Goal: Information Seeking & Learning: Check status

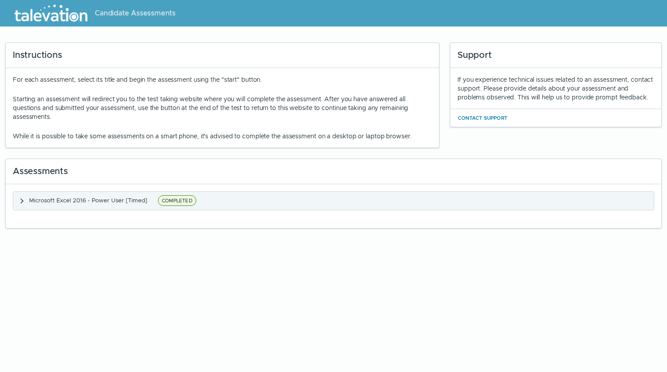
click at [27, 200] on button "Microsoft Excel 2016 - Power User [Timed] COMPLETED" at bounding box center [333, 201] width 641 height 18
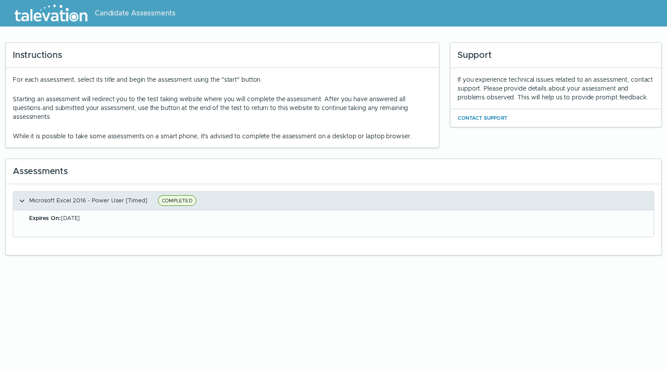
click at [174, 195] on span "COMPLETED" at bounding box center [177, 200] width 38 height 11
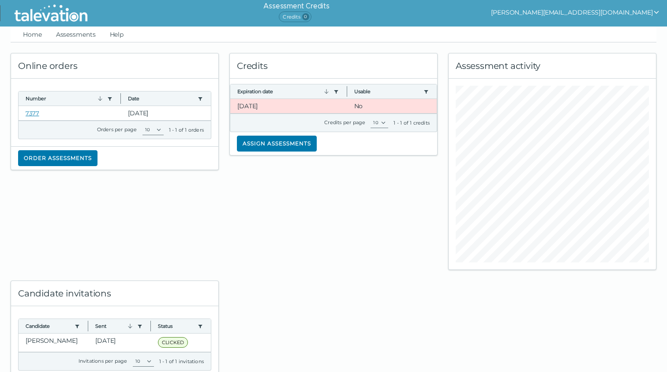
click at [534, 59] on div "Assessment activity" at bounding box center [552, 65] width 207 height 25
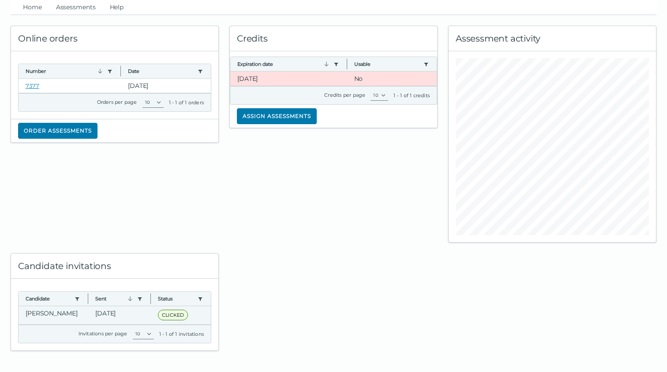
scroll to position [27, 0]
click at [125, 314] on clr-dg-cell "Sep 29, 2025" at bounding box center [119, 315] width 63 height 18
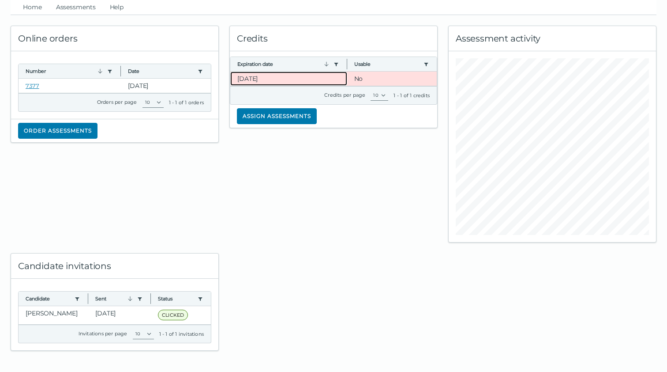
click at [302, 79] on clr-dg-cell "11-28-2025" at bounding box center [288, 78] width 117 height 14
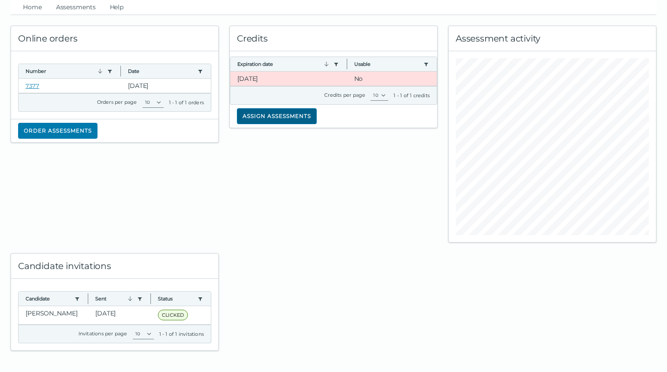
click at [298, 117] on button "Assign assessments" at bounding box center [277, 116] width 80 height 16
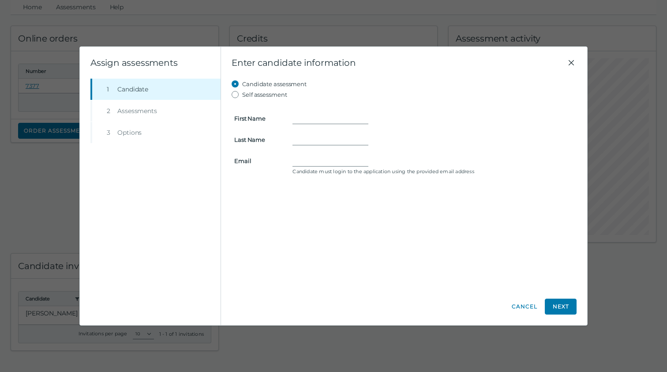
click at [574, 57] on icon "Close" at bounding box center [571, 62] width 11 height 11
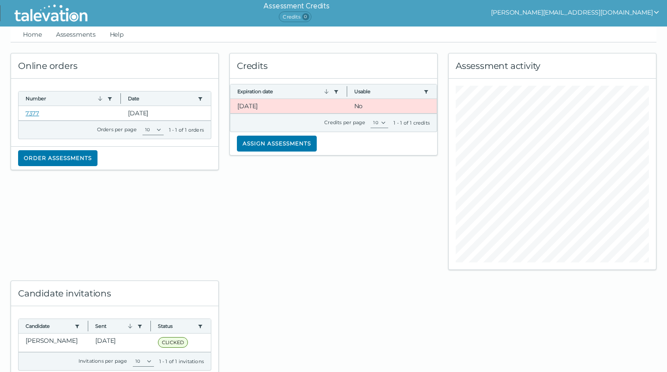
scroll to position [0, 0]
click at [311, 14] on span "Credits 0" at bounding box center [295, 16] width 32 height 11
click at [597, 11] on button "wayne.iu.canada@gmail.com" at bounding box center [575, 12] width 169 height 11
click at [510, 34] on ul "Home Assessments Help" at bounding box center [334, 34] width 646 height 16
click at [42, 36] on link "Home" at bounding box center [32, 34] width 23 height 16
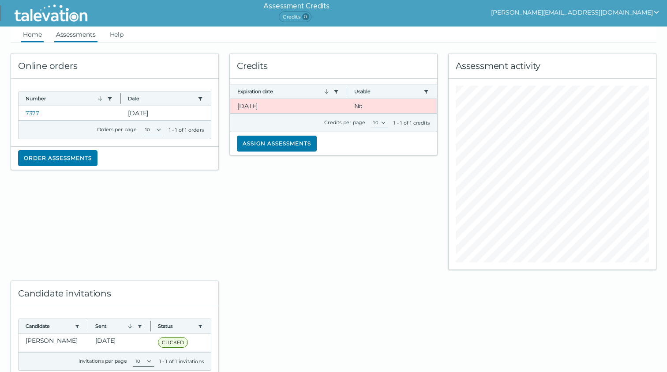
click at [69, 32] on link "Assessments" at bounding box center [75, 34] width 43 height 16
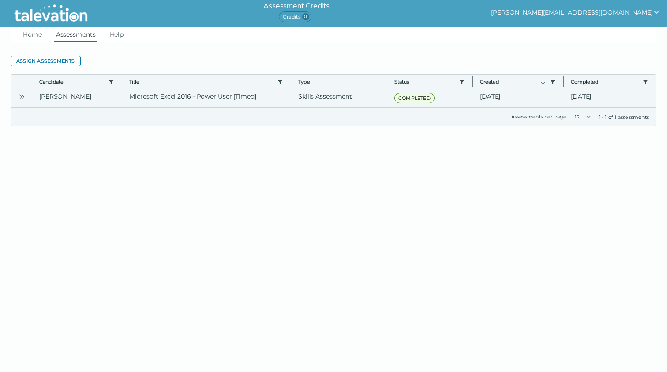
click at [20, 94] on icon "Open" at bounding box center [21, 96] width 7 height 7
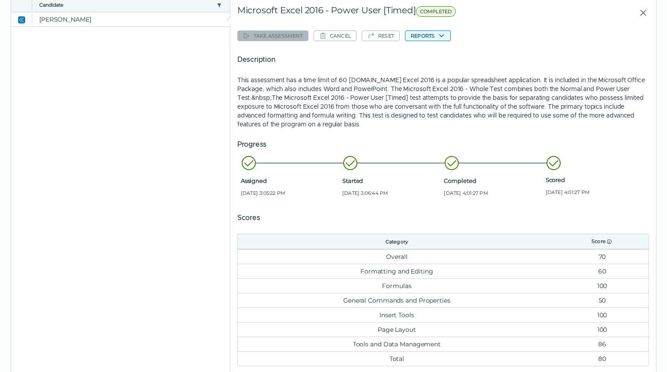
click at [429, 38] on button "Reports" at bounding box center [428, 35] width 46 height 11
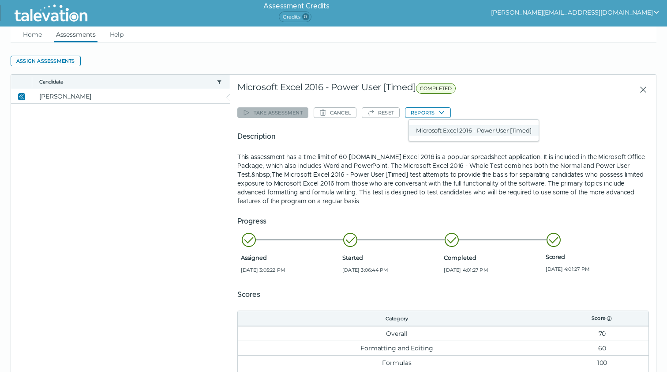
click at [443, 126] on button "Microsoft Excel 2016 - Power User [Timed]" at bounding box center [474, 130] width 130 height 11
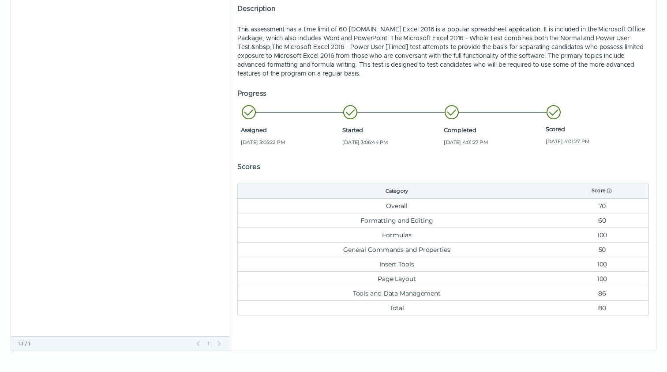
scroll to position [127, 0]
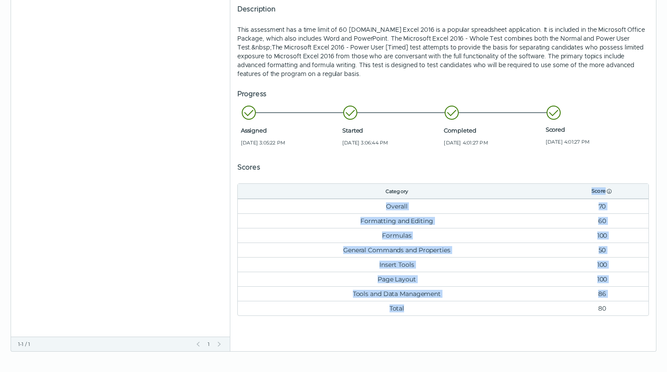
drag, startPoint x: 408, startPoint y: 197, endPoint x: 424, endPoint y: 308, distance: 112.0
click at [424, 307] on table "Category Score Overall 70 Formatting and Editing 60 Formulas 100 General Comman…" at bounding box center [443, 249] width 412 height 132
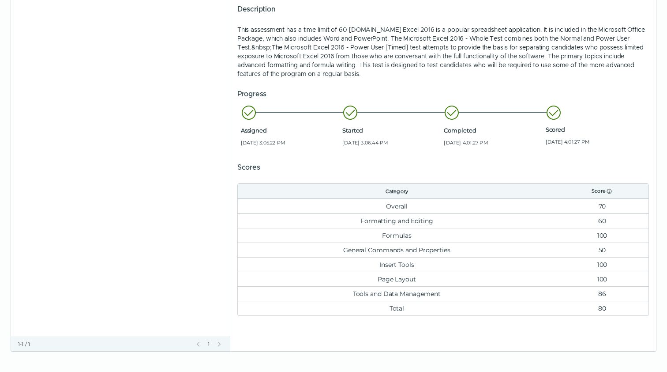
click at [421, 329] on div "Start of row details Microsoft Excel 2016 - Power User [Timed] COMPLETED Take a…" at bounding box center [443, 148] width 426 height 403
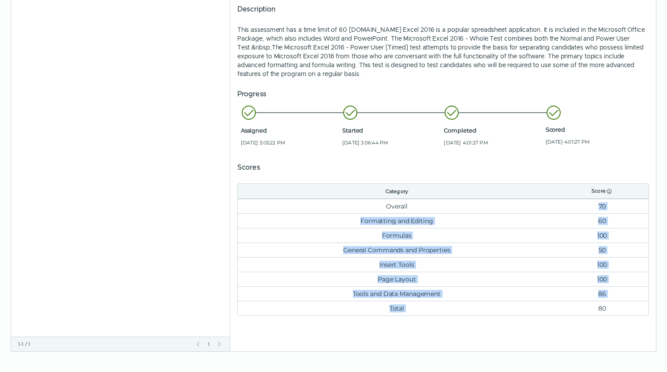
drag, startPoint x: 577, startPoint y: 204, endPoint x: 595, endPoint y: 310, distance: 107.4
click at [595, 310] on table "Category Score Overall 70 Formatting and Editing 60 Formulas 100 General Comman…" at bounding box center [443, 249] width 412 height 132
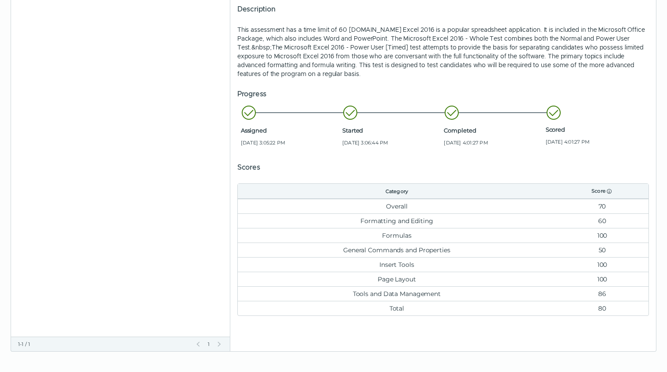
click at [605, 310] on td "80" at bounding box center [602, 308] width 93 height 15
drag, startPoint x: 612, startPoint y: 310, endPoint x: 623, endPoint y: 149, distance: 161.4
click at [623, 149] on div "Take assessment Cancel Reset Reports Description This assessment has a time lim…" at bounding box center [443, 146] width 412 height 338
click at [623, 149] on ul "Assigned Sep 29, 2025, 3:05:22 PM Started Sep 29, 2025, 3:06:44 PM Completed Se…" at bounding box center [443, 125] width 412 height 52
drag, startPoint x: 601, startPoint y: 169, endPoint x: 595, endPoint y: 319, distance: 150.1
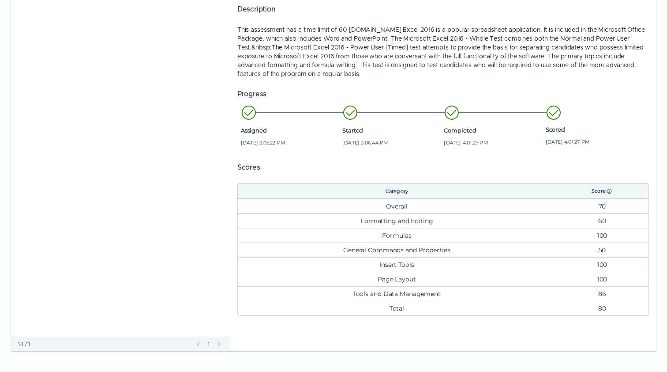
click at [595, 319] on clr-dg-detail-body "Take assessment Cancel Reset Reports Description This assessment has a time lim…" at bounding box center [443, 146] width 412 height 352
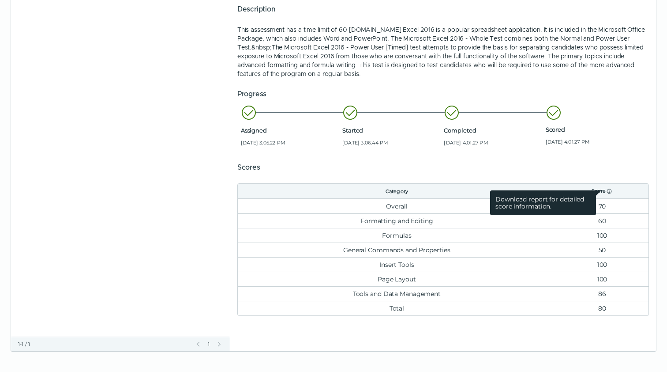
click at [609, 191] on icon at bounding box center [609, 191] width 7 height 7
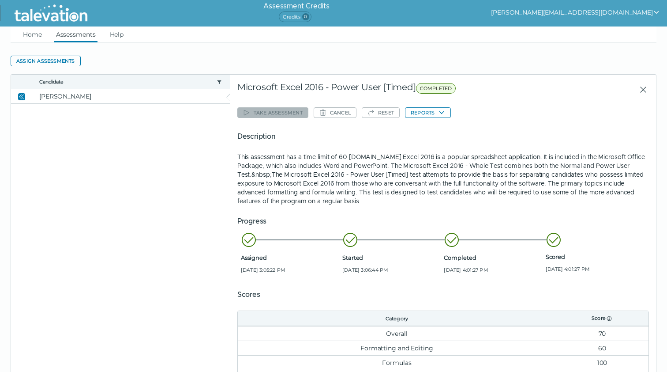
scroll to position [0, 0]
click at [445, 114] on icon "button" at bounding box center [441, 112] width 7 height 7
click at [446, 131] on button "Microsoft Excel 2016 - Power User [Timed]" at bounding box center [474, 130] width 130 height 11
click at [537, 172] on p "This assessment has a time limit of 60 minutes.Microsoft Excel 2016 is a popula…" at bounding box center [443, 178] width 412 height 53
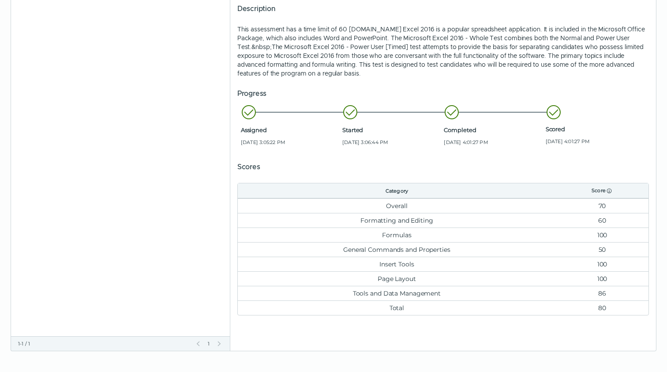
scroll to position [127, 0]
click at [604, 204] on td "70" at bounding box center [602, 206] width 93 height 15
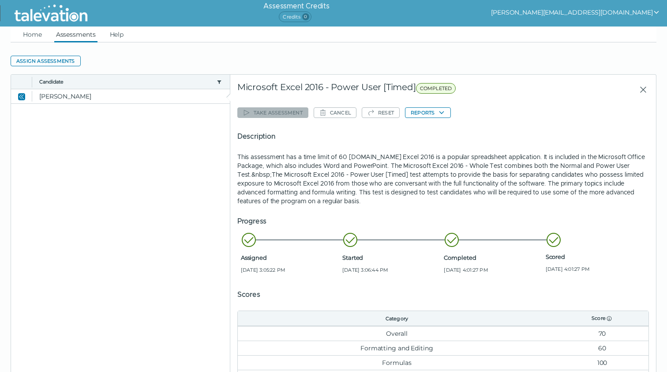
scroll to position [0, 0]
click at [433, 114] on button "Reports" at bounding box center [428, 112] width 46 height 11
click at [437, 132] on button "Microsoft Excel 2016 - Power User [Timed]" at bounding box center [474, 130] width 130 height 11
click at [34, 34] on link "Home" at bounding box center [32, 34] width 23 height 16
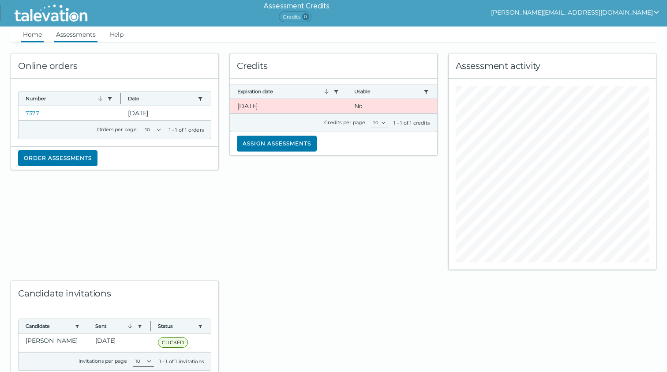
click at [84, 36] on link "Assessments" at bounding box center [75, 34] width 43 height 16
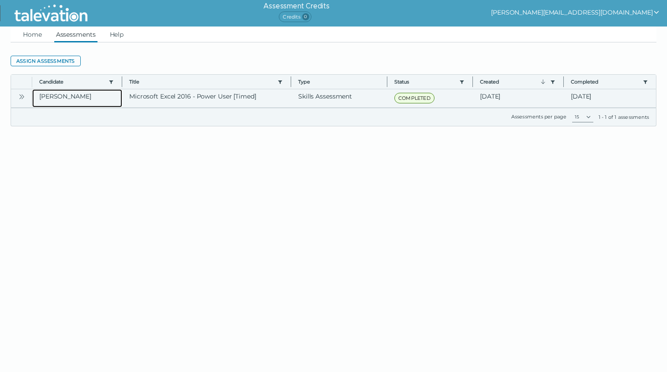
click at [57, 101] on clr-dg-cell "Iu, Wayne" at bounding box center [77, 98] width 90 height 18
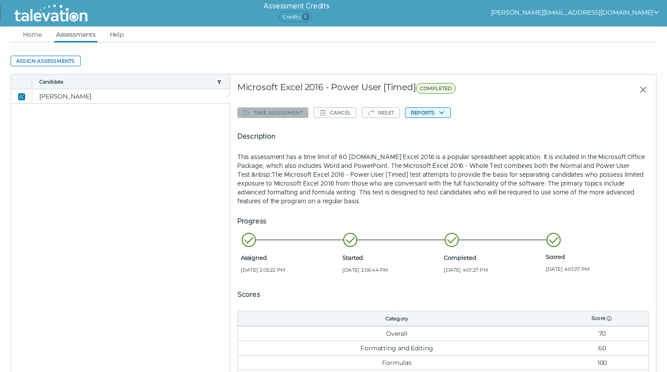
click at [450, 112] on button "Reports" at bounding box center [428, 112] width 46 height 11
click at [448, 130] on button "Microsoft Excel 2016 - Power User [Timed]" at bounding box center [474, 130] width 130 height 11
click at [447, 119] on div "Take assessment Cancel Reset Reports Description This assessment has a time lim…" at bounding box center [443, 274] width 412 height 338
click at [445, 115] on icon "button" at bounding box center [441, 112] width 7 height 7
click at [447, 128] on button "Microsoft Excel 2016 - Power User [Timed]" at bounding box center [474, 130] width 130 height 11
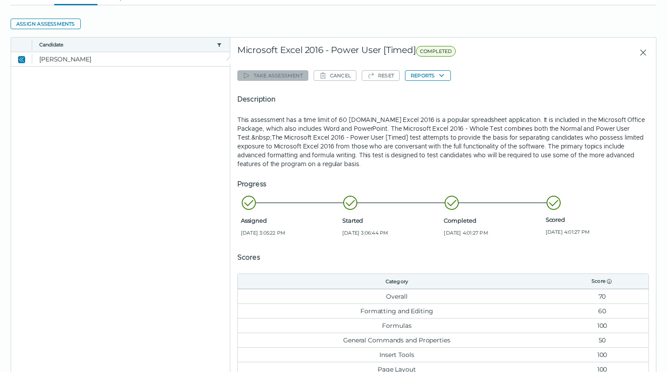
scroll to position [54, 0]
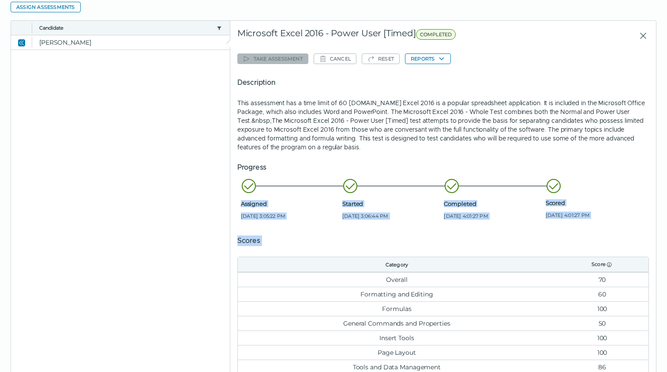
drag, startPoint x: 319, startPoint y: 165, endPoint x: 319, endPoint y: 260, distance: 94.9
click at [319, 260] on div "Take assessment Cancel Reset Reports Description This assessment has a time lim…" at bounding box center [443, 220] width 412 height 338
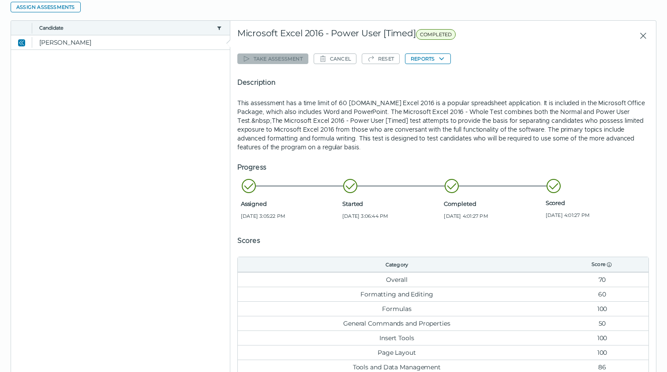
click at [332, 187] on li "Assigned Sep 29, 2025, 3:05:22 PM" at bounding box center [290, 198] width 98 height 41
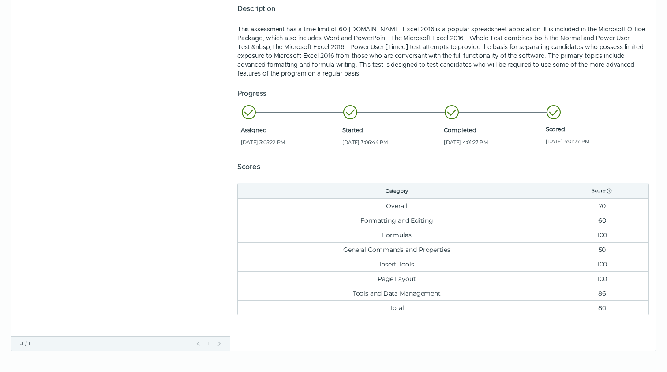
scroll to position [127, 0]
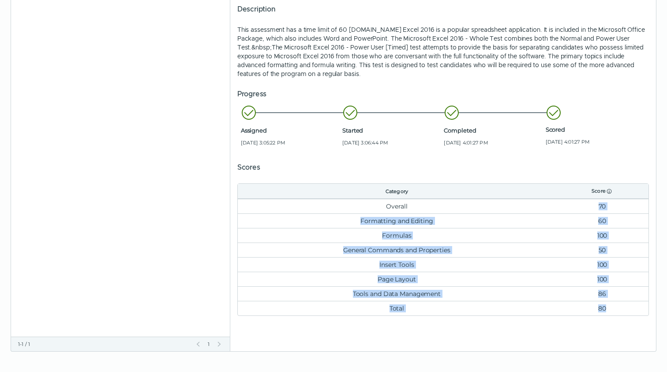
drag, startPoint x: 576, startPoint y: 205, endPoint x: 616, endPoint y: 311, distance: 113.3
click at [616, 311] on table "Category Score Overall 70 Formatting and Editing 60 Formulas 100 General Comman…" at bounding box center [443, 249] width 412 height 132
click at [616, 311] on td "80" at bounding box center [602, 308] width 93 height 15
drag, startPoint x: 618, startPoint y: 302, endPoint x: 592, endPoint y: 213, distance: 92.9
click at [592, 213] on table "Category Score Overall 70 Formatting and Editing 60 Formulas 100 General Comman…" at bounding box center [443, 249] width 412 height 132
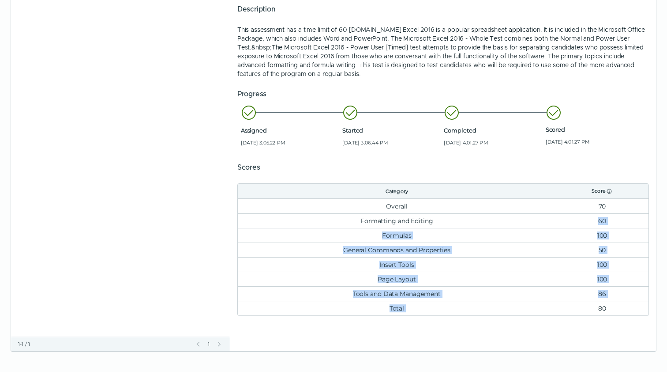
click at [592, 213] on td "60" at bounding box center [602, 220] width 93 height 15
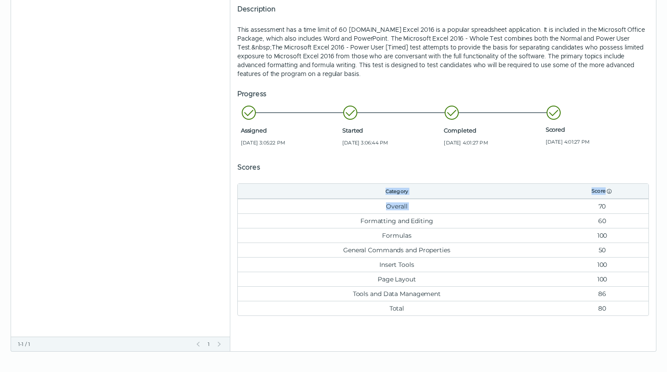
drag, startPoint x: 588, startPoint y: 203, endPoint x: 597, endPoint y: 323, distance: 120.8
click at [597, 323] on div "Start of row details Microsoft Excel 2016 - Power User [Timed] COMPLETED Take a…" at bounding box center [443, 148] width 426 height 403
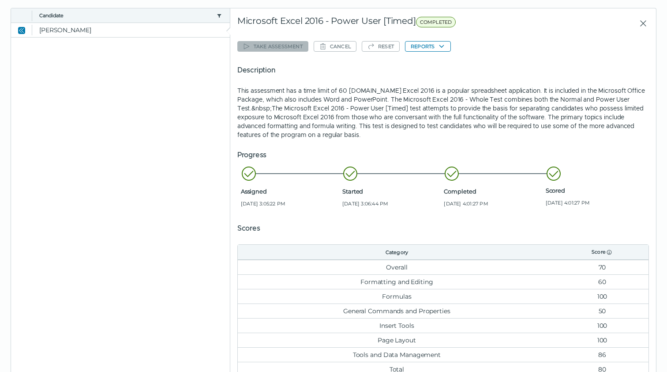
scroll to position [45, 0]
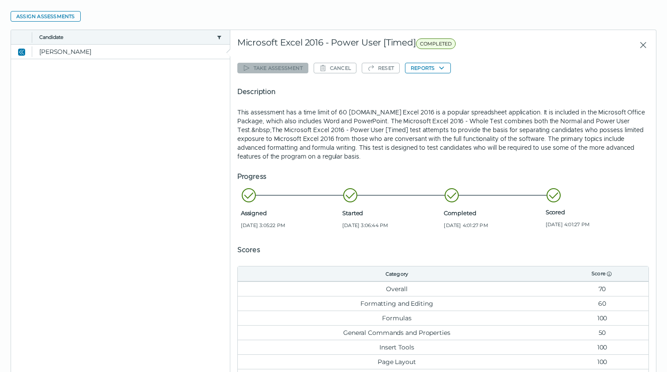
drag, startPoint x: 595, startPoint y: 113, endPoint x: 594, endPoint y: 154, distance: 40.6
click at [594, 154] on p "This assessment has a time limit of 60 minutes.Microsoft Excel 2016 is a popula…" at bounding box center [443, 134] width 412 height 53
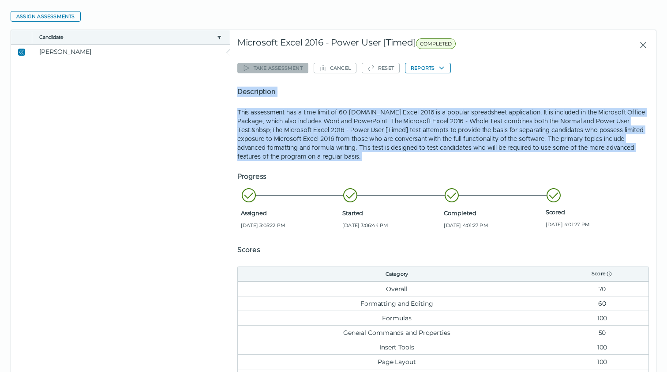
drag, startPoint x: 597, startPoint y: 169, endPoint x: 597, endPoint y: 83, distance: 86.1
click at [597, 83] on div "Take assessment Cancel Reset Reports Description This assessment has a time lim…" at bounding box center [443, 229] width 412 height 338
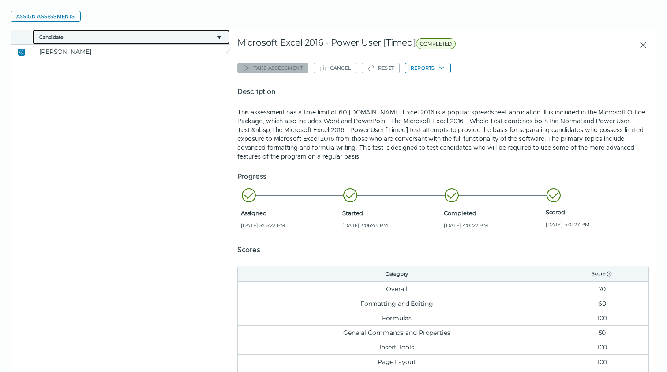
click at [220, 37] on icon "candidate filter" at bounding box center [219, 37] width 7 height 7
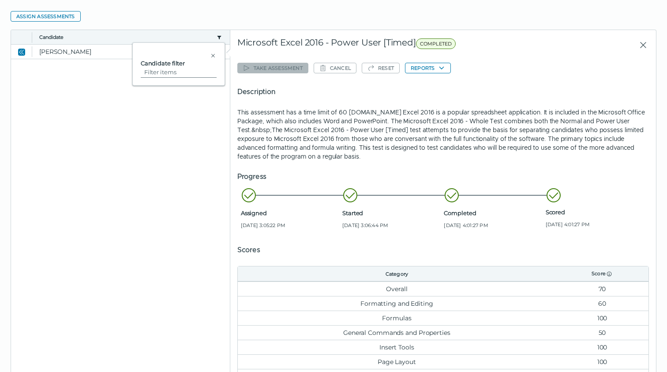
click at [154, 86] on clr-dg-placeholder at bounding box center [120, 239] width 219 height 360
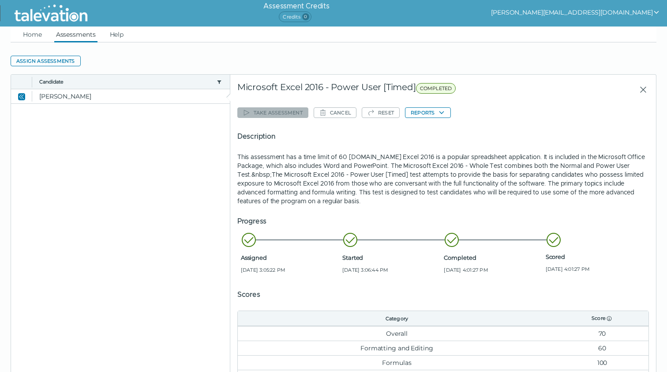
scroll to position [0, 0]
click at [111, 34] on link "Help" at bounding box center [117, 34] width 18 height 16
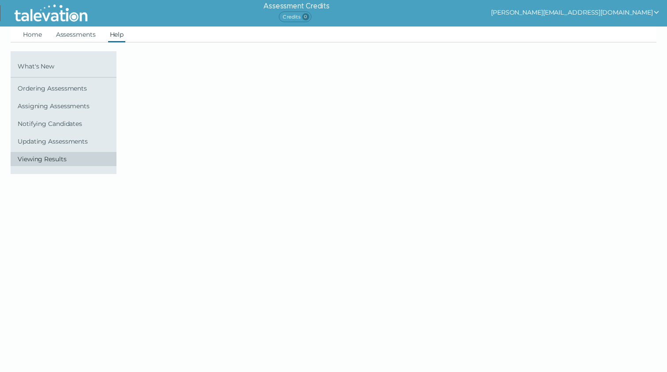
click at [83, 158] on span "Viewing Results" at bounding box center [65, 158] width 95 height 7
click at [40, 38] on link "Home" at bounding box center [32, 34] width 23 height 16
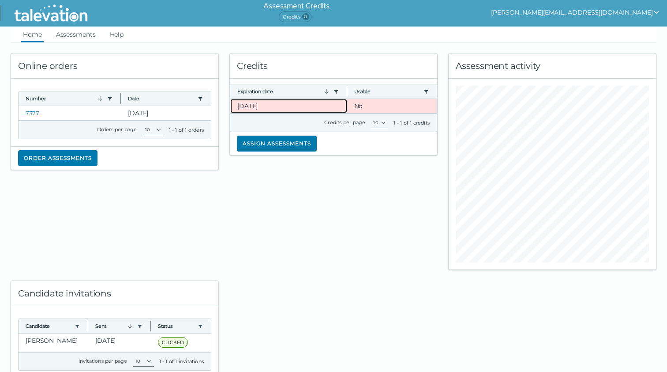
click at [260, 101] on clr-dg-cell "11-28-2025" at bounding box center [288, 106] width 117 height 14
click at [76, 31] on link "Assessments" at bounding box center [75, 34] width 43 height 16
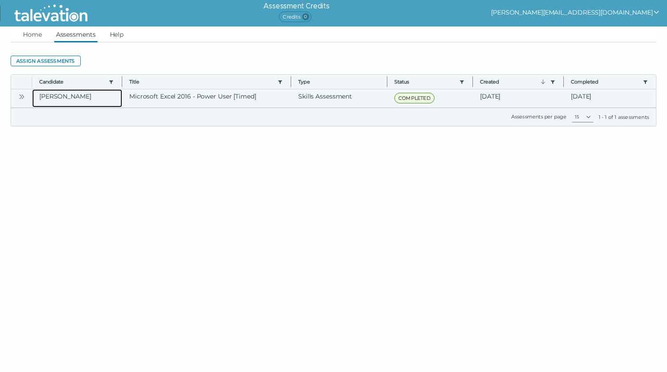
click at [76, 101] on clr-dg-cell "Iu, Wayne" at bounding box center [77, 98] width 90 height 18
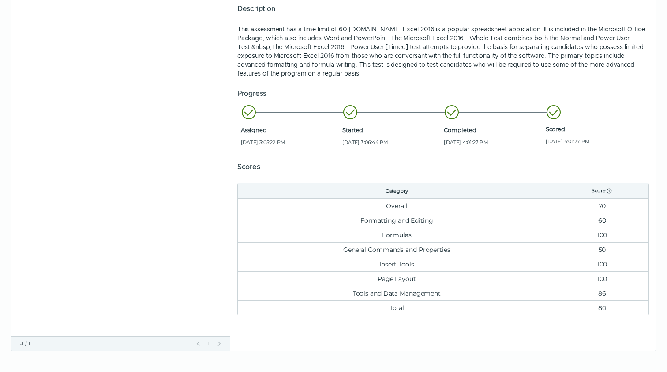
scroll to position [127, 0]
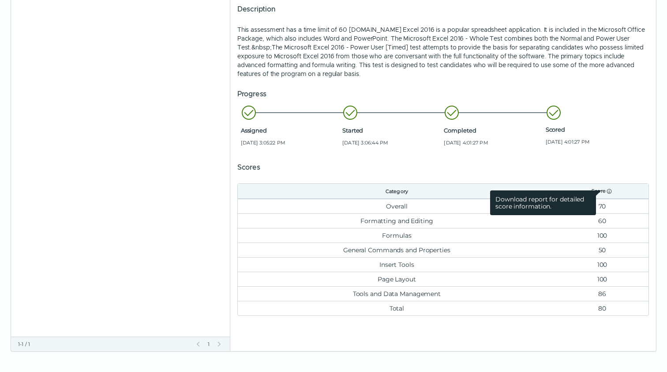
click at [612, 191] on icon at bounding box center [609, 191] width 7 height 7
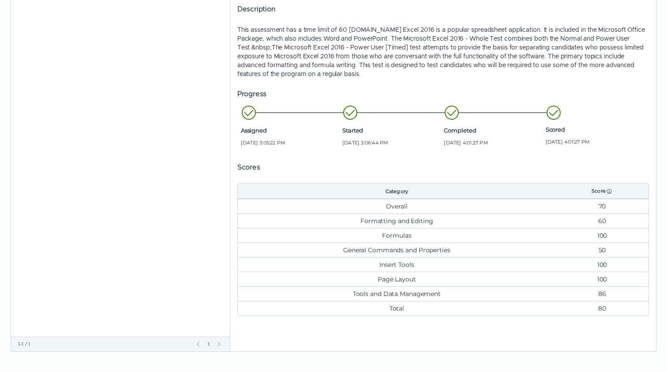
click at [458, 202] on td "Overall" at bounding box center [397, 206] width 318 height 15
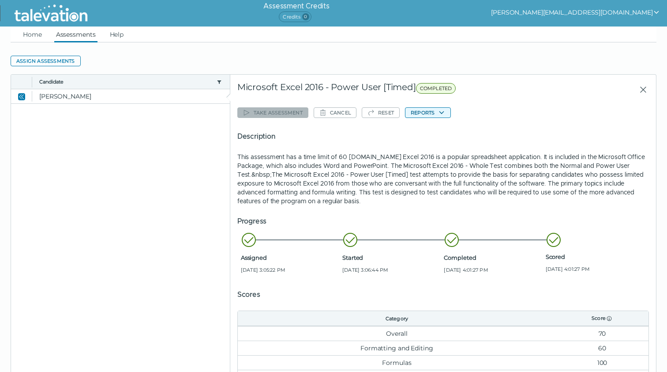
scroll to position [0, 0]
click at [444, 111] on icon "button" at bounding box center [441, 112] width 7 height 7
click at [429, 130] on button "Microsoft Excel 2016 - Power User [Timed]" at bounding box center [474, 130] width 130 height 11
click at [429, 130] on div "Take assessment Cancel Reset Reports Microsoft Excel 2016 - Power User [Timed] …" at bounding box center [443, 274] width 412 height 338
click at [543, 147] on div "Description This assessment has a time limit of 60 minutes.Microsoft Excel 2016…" at bounding box center [443, 168] width 412 height 74
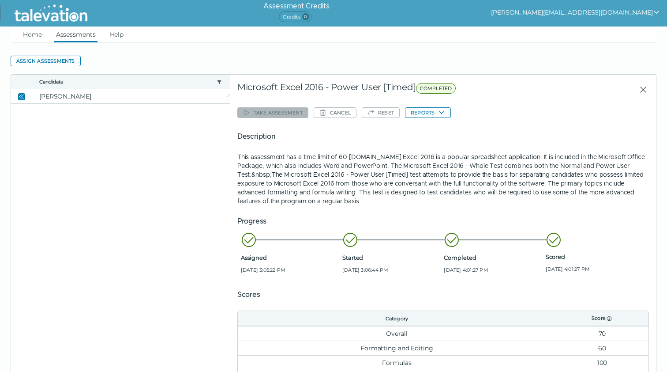
click at [447, 119] on div "Take assessment Cancel Reset Reports Description This assessment has a time lim…" at bounding box center [443, 274] width 412 height 338
click at [445, 108] on button "Reports" at bounding box center [428, 112] width 46 height 11
click at [433, 128] on button "Microsoft Excel 2016 - Power User [Timed]" at bounding box center [474, 130] width 130 height 11
click at [433, 128] on div "Take assessment Cancel Reset Reports Description This assessment has a time lim…" at bounding box center [443, 274] width 412 height 338
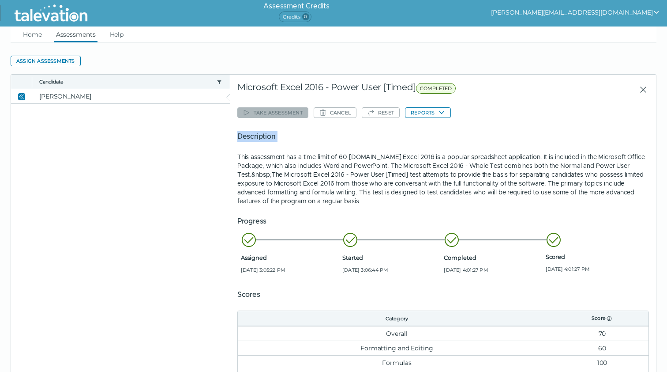
click at [433, 128] on div "Take assessment Cancel Reset Reports Description This assessment has a time lim…" at bounding box center [443, 274] width 412 height 338
click at [450, 109] on button "Reports" at bounding box center [428, 112] width 46 height 11
click at [450, 132] on button "Microsoft Excel 2016 - Power User [Timed]" at bounding box center [474, 130] width 130 height 11
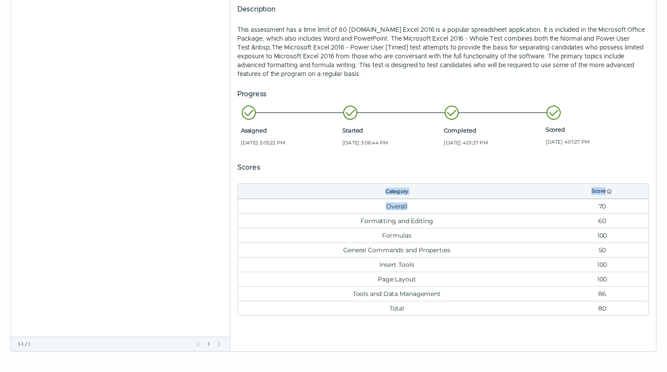
drag, startPoint x: 416, startPoint y: 210, endPoint x: 416, endPoint y: 327, distance: 116.9
click at [416, 327] on div "Start of row details Microsoft Excel 2016 - Power User [Timed] COMPLETED Take a…" at bounding box center [443, 148] width 426 height 403
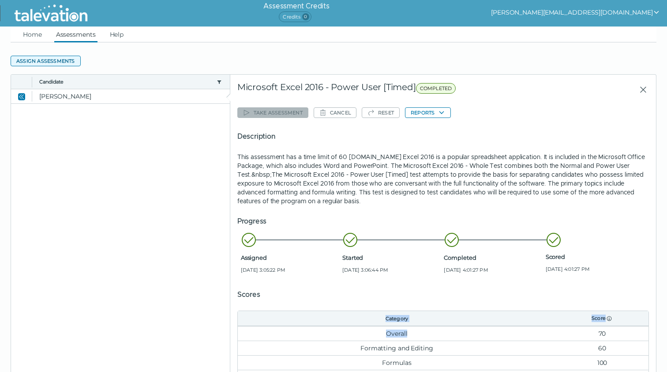
click at [39, 59] on button "Assign assessments" at bounding box center [46, 61] width 70 height 11
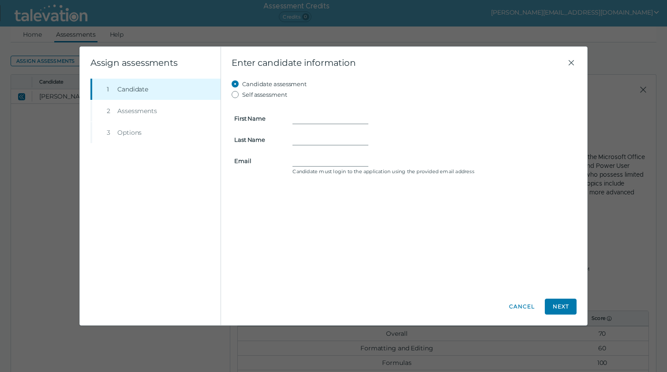
click at [255, 96] on label "Self assessment" at bounding box center [264, 94] width 45 height 11
click at [242, 96] on input "Self assessment" at bounding box center [237, 94] width 11 height 11
radio input "true"
type input "Wai"
type input "Lun"
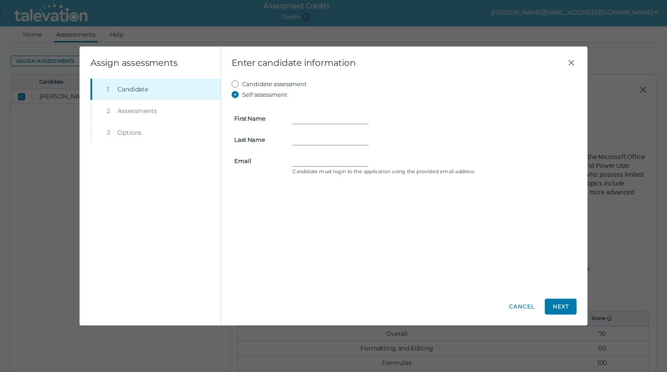
type input "wayne.iu.canada@gmail.com"
drag, startPoint x: 297, startPoint y: 159, endPoint x: 443, endPoint y: 158, distance: 146.1
click at [443, 158] on div "wayne.iu.canada@gmail.com" at bounding box center [434, 160] width 282 height 11
drag, startPoint x: 324, startPoint y: 116, endPoint x: 269, endPoint y: 112, distance: 54.9
type input "Wai"
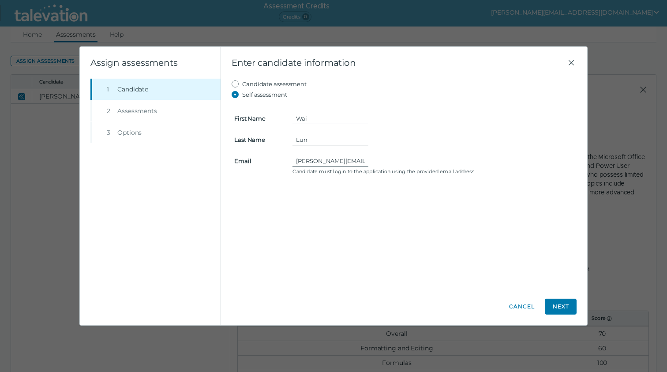
click at [108, 111] on li "Step 2 Assessments" at bounding box center [155, 110] width 130 height 21
click at [125, 111] on li "Step 2 Assessments" at bounding box center [155, 110] width 130 height 21
click at [122, 75] on div "Assign assessments" at bounding box center [150, 63] width 141 height 32
click at [67, 90] on div "Beginning of Modal Content Assign assessments Step 1 Candidate Step 2 Assessmen…" at bounding box center [333, 186] width 667 height 372
click at [573, 64] on icon "Close" at bounding box center [571, 62] width 11 height 11
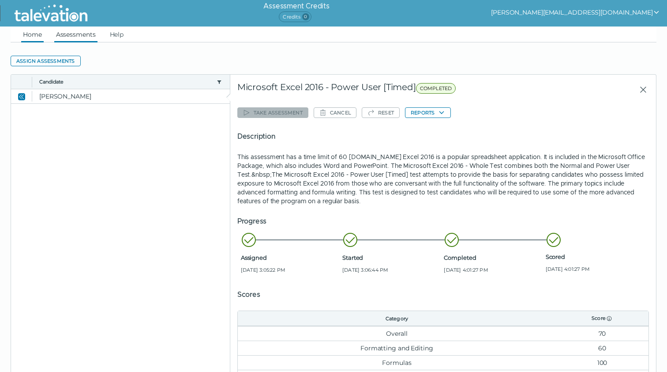
click at [43, 29] on link "Home" at bounding box center [32, 34] width 23 height 16
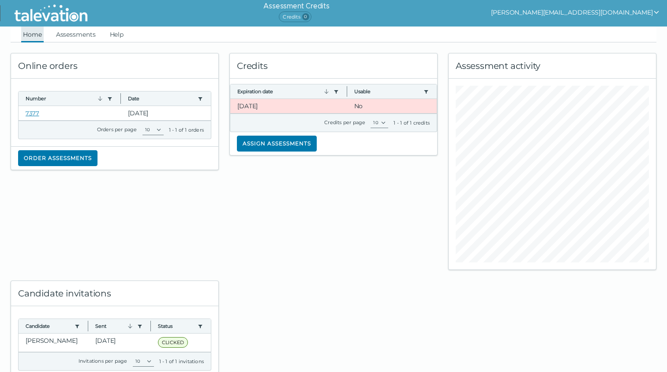
click at [39, 30] on link "Home" at bounding box center [32, 34] width 23 height 16
click at [118, 36] on link "Help" at bounding box center [117, 34] width 18 height 16
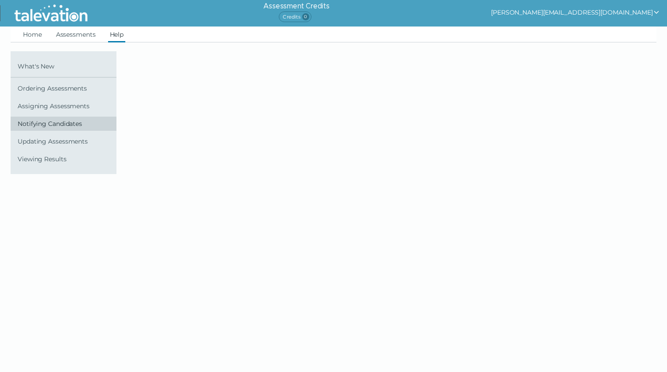
click at [77, 128] on link "Notifying Candidates" at bounding box center [64, 123] width 106 height 14
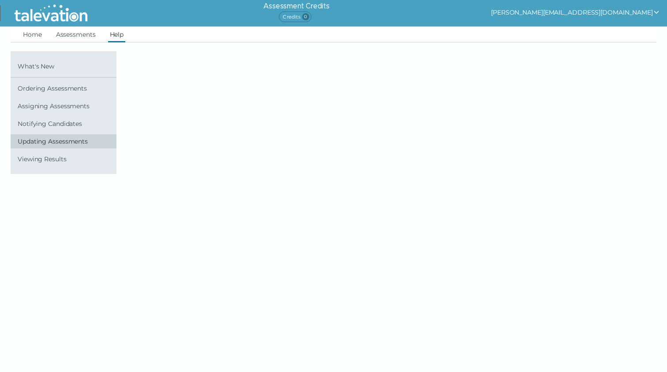
click at [78, 139] on span "Updating Assessments" at bounding box center [65, 141] width 95 height 7
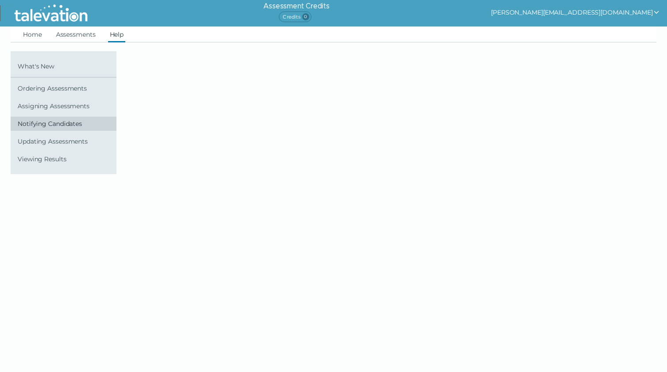
click at [78, 119] on link "Notifying Candidates" at bounding box center [64, 123] width 106 height 14
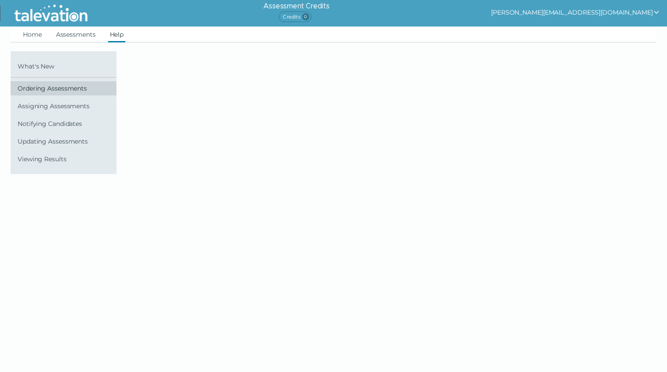
click at [78, 83] on link "Ordering Assessments" at bounding box center [64, 88] width 106 height 14
click at [78, 88] on span "Ordering Assessments" at bounding box center [65, 88] width 95 height 7
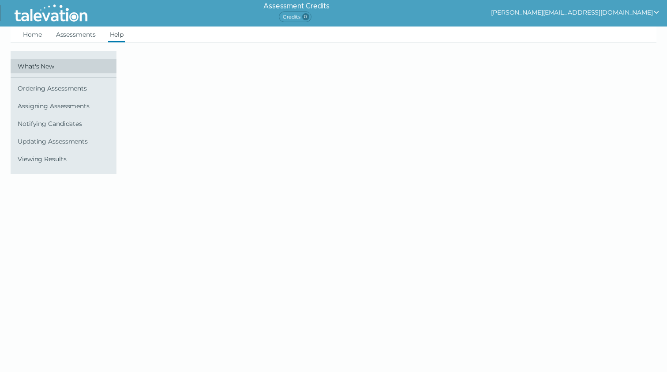
click at [65, 60] on link "What's New" at bounding box center [64, 66] width 106 height 14
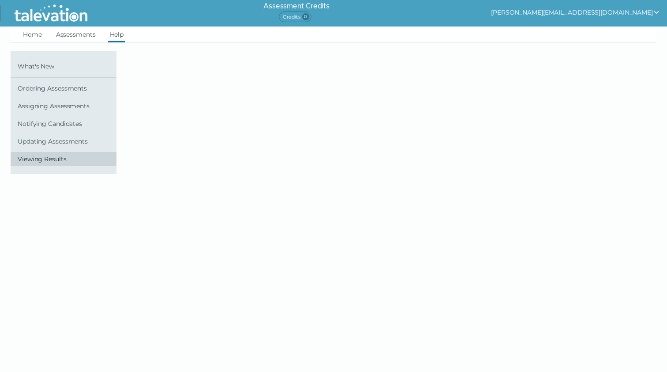
click at [85, 160] on span "Viewing Results" at bounding box center [65, 158] width 95 height 7
click at [77, 32] on link "Assessments" at bounding box center [75, 34] width 43 height 16
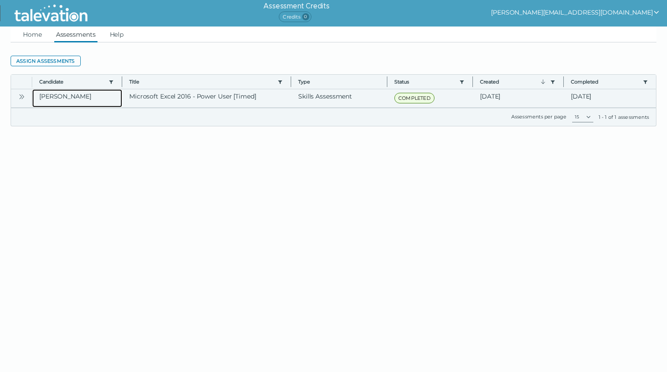
click at [60, 98] on clr-dg-cell "Iu, Wayne" at bounding box center [77, 98] width 90 height 18
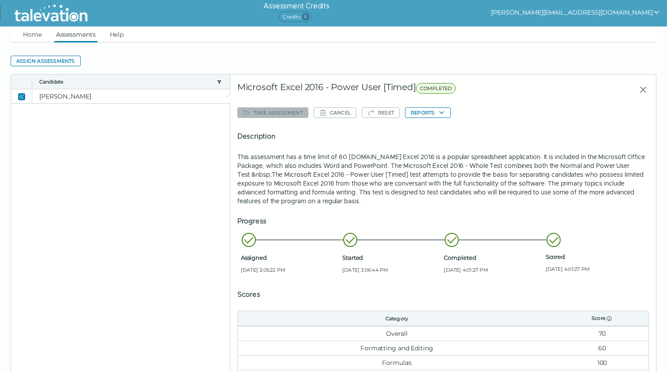
click at [433, 106] on div "Take assessment Cancel Reset Reports Description This assessment has a time lim…" at bounding box center [443, 274] width 412 height 338
click at [433, 120] on div "Take assessment Cancel Reset Reports Description This assessment has a time lim…" at bounding box center [443, 274] width 412 height 338
click at [433, 114] on button "Reports" at bounding box center [428, 112] width 46 height 11
click at [441, 124] on clr-dropdown-menu "Microsoft Excel 2016 - Power User [Timed]" at bounding box center [474, 130] width 131 height 22
click at [441, 130] on button "Microsoft Excel 2016 - Power User [Timed]" at bounding box center [474, 130] width 130 height 11
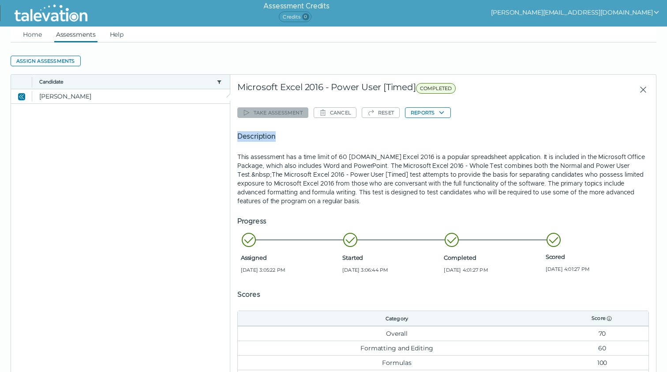
click at [441, 130] on div "Take assessment Cancel Reset Reports Description This assessment has a time lim…" at bounding box center [443, 274] width 412 height 338
click at [417, 131] on h5 "Description" at bounding box center [443, 136] width 412 height 11
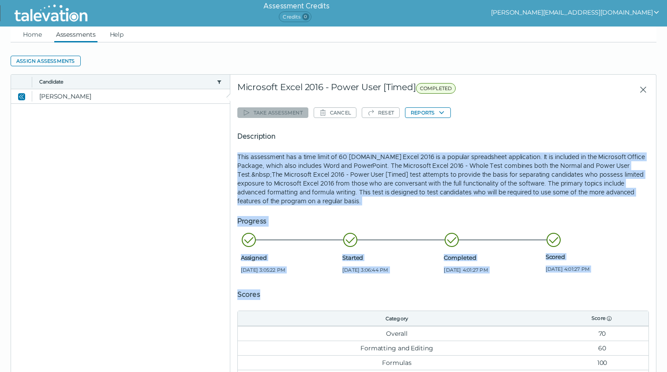
drag, startPoint x: 409, startPoint y: 143, endPoint x: 409, endPoint y: 302, distance: 159.7
click at [409, 299] on div "Take assessment Cancel Reset Reports Description This assessment has a time lim…" at bounding box center [443, 274] width 412 height 338
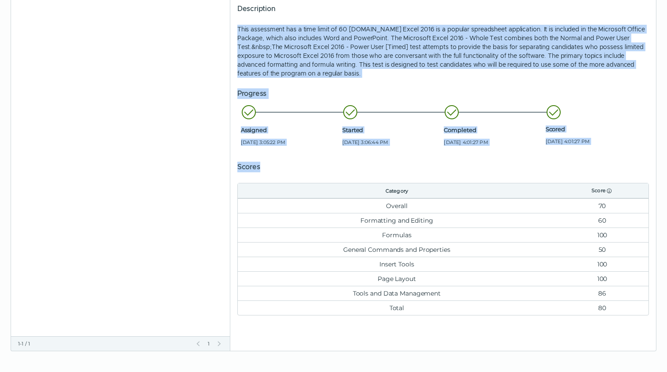
scroll to position [127, 0]
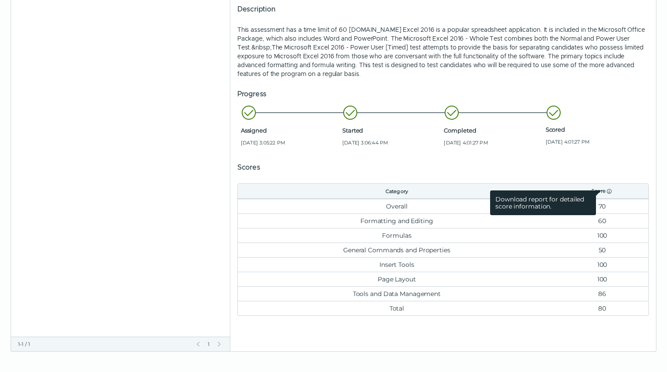
click at [609, 190] on icon at bounding box center [609, 191] width 5 height 5
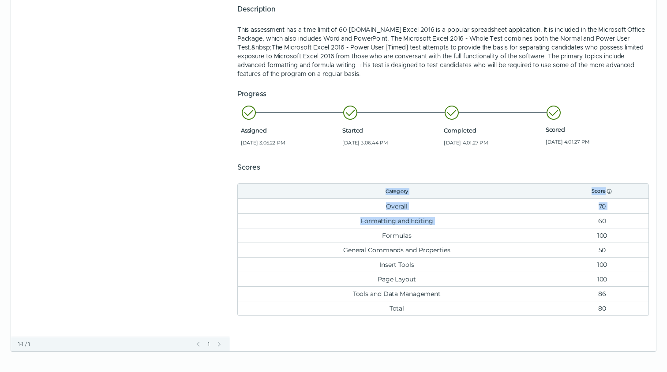
drag, startPoint x: 605, startPoint y: 214, endPoint x: 609, endPoint y: 321, distance: 107.3
click at [609, 321] on clr-dg-detail-body "Take assessment Cancel Reset Reports Description This assessment has a time lim…" at bounding box center [443, 146] width 412 height 352
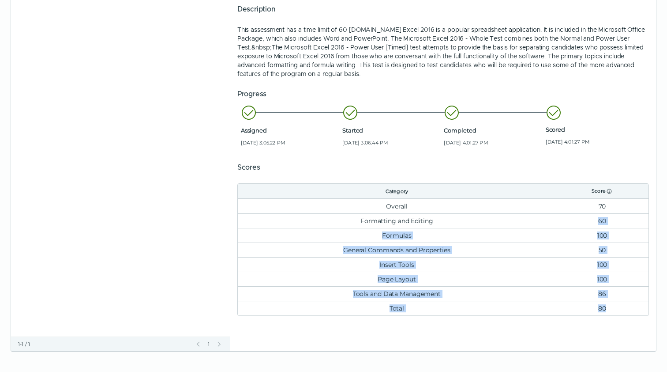
drag, startPoint x: 594, startPoint y: 212, endPoint x: 604, endPoint y: 308, distance: 95.9
click at [604, 308] on table "Category Score Overall 70 Formatting and Editing 60 Formulas 100 General Comman…" at bounding box center [443, 249] width 412 height 132
click at [604, 308] on td "80" at bounding box center [602, 308] width 93 height 15
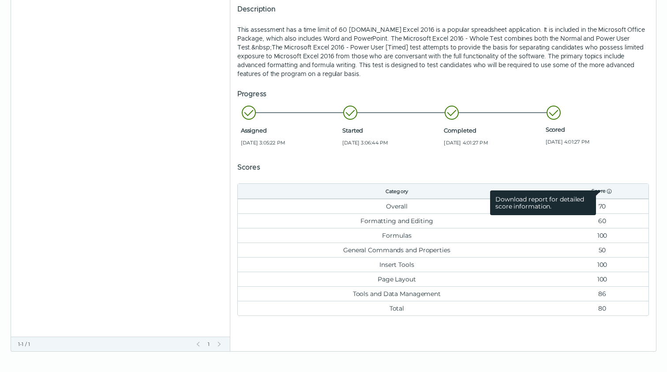
click at [609, 188] on icon at bounding box center [609, 191] width 7 height 7
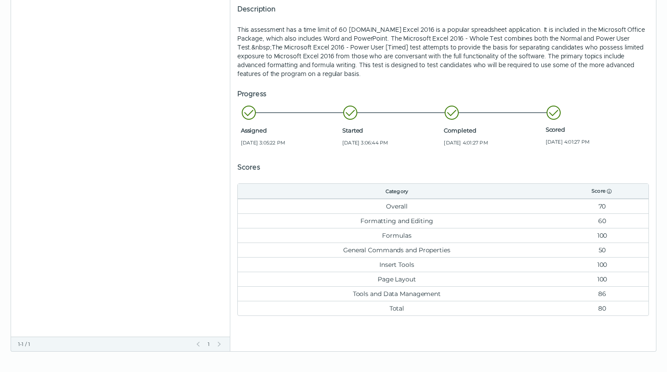
click at [463, 188] on th "Category" at bounding box center [397, 191] width 318 height 15
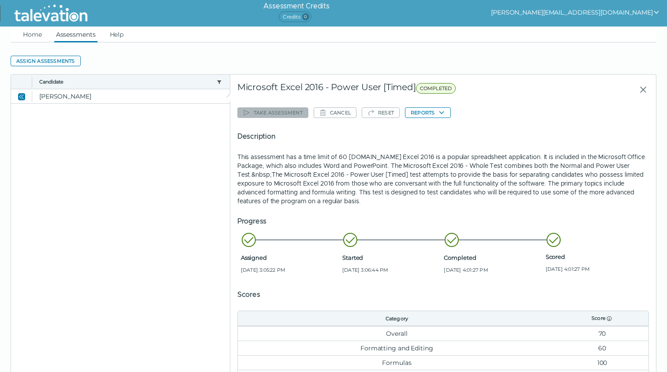
scroll to position [0, 0]
click at [442, 113] on button "Reports" at bounding box center [428, 112] width 46 height 11
click at [432, 133] on button "Microsoft Excel 2016 - Power User [Timed]" at bounding box center [474, 130] width 130 height 11
click at [432, 133] on h5 "Description" at bounding box center [443, 136] width 412 height 11
click at [515, 116] on div "Take assessment Cancel Reset Reports Description This assessment has a time lim…" at bounding box center [443, 274] width 412 height 338
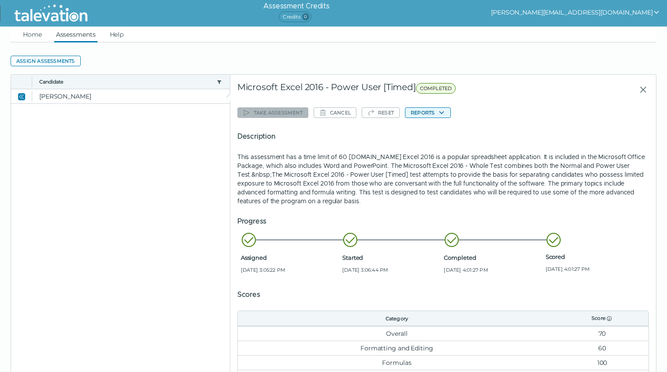
click at [427, 109] on button "Reports" at bounding box center [428, 112] width 46 height 11
click at [349, 154] on p "This assessment has a time limit of 60 minutes.Microsoft Excel 2016 is a popula…" at bounding box center [443, 178] width 412 height 53
click at [264, 140] on h5 "Description" at bounding box center [443, 136] width 412 height 11
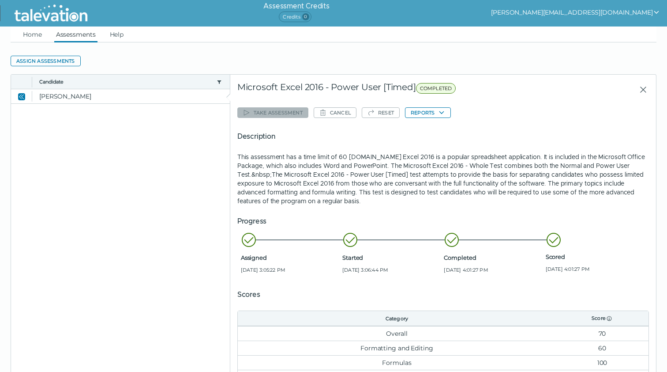
click at [267, 83] on div "Microsoft Excel 2016 - Power User [Timed] COMPLETED" at bounding box center [391, 90] width 308 height 16
click at [436, 84] on span "COMPLETED" at bounding box center [436, 88] width 40 height 11
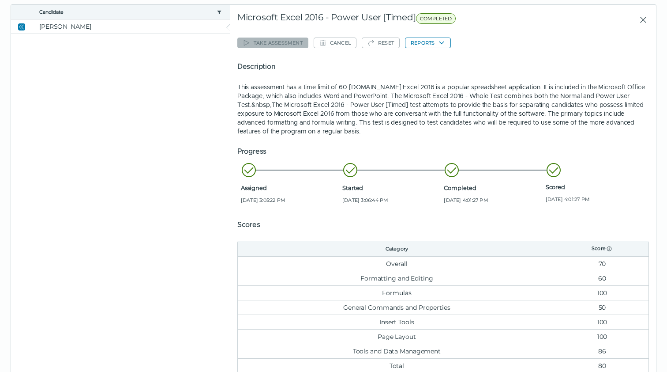
scroll to position [90, 0]
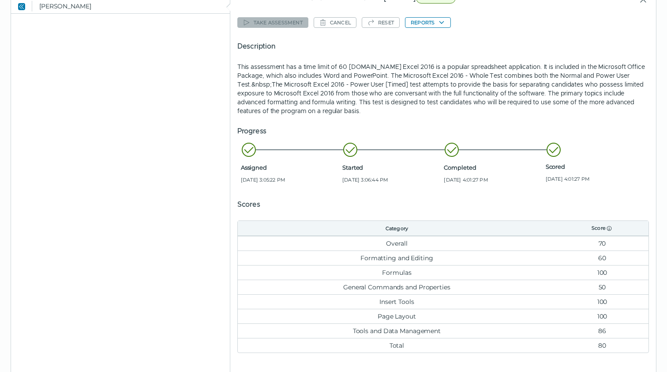
click at [395, 237] on td "Overall" at bounding box center [397, 243] width 318 height 15
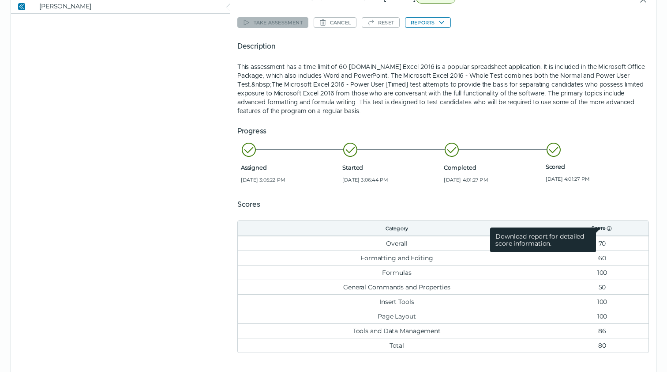
click at [609, 229] on icon at bounding box center [609, 228] width 7 height 7
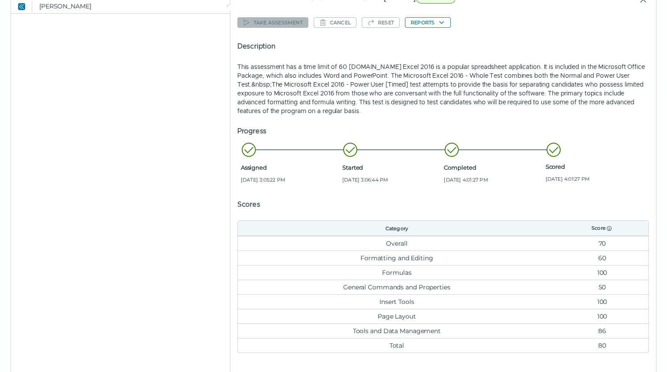
click at [601, 238] on td "70" at bounding box center [602, 243] width 93 height 15
click at [459, 235] on th "Category" at bounding box center [397, 228] width 318 height 15
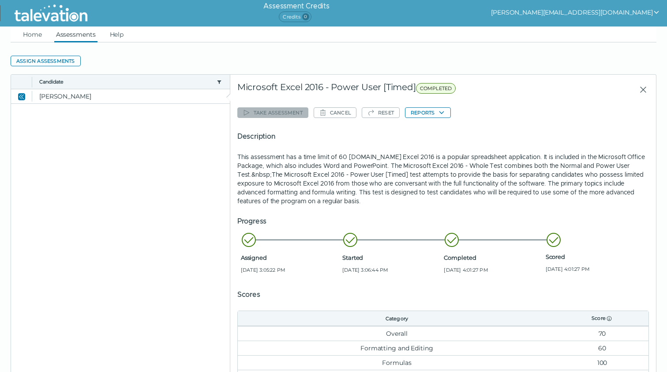
scroll to position [0, 0]
click at [445, 109] on icon "button" at bounding box center [441, 112] width 7 height 7
click at [446, 130] on button "Microsoft Excel 2016 - Power User [Timed]" at bounding box center [474, 130] width 130 height 11
click at [445, 120] on div "Take assessment Cancel Reset Reports Description This assessment has a time lim…" at bounding box center [443, 274] width 412 height 338
click at [438, 113] on button "Reports" at bounding box center [428, 112] width 46 height 11
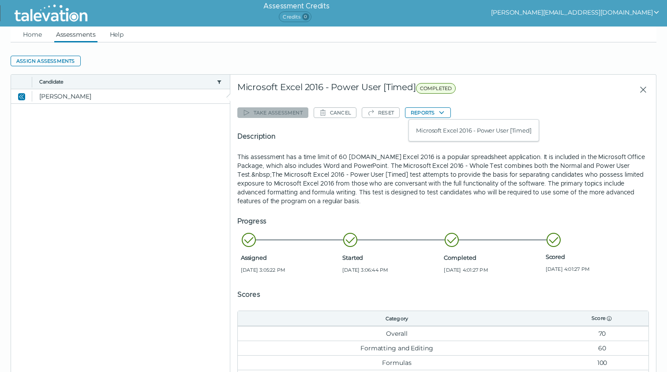
click at [438, 136] on clr-dropdown-menu "Microsoft Excel 2016 - Power User [Timed]" at bounding box center [474, 130] width 131 height 22
click at [438, 130] on button "Microsoft Excel 2016 - Power User [Timed]" at bounding box center [474, 130] width 130 height 11
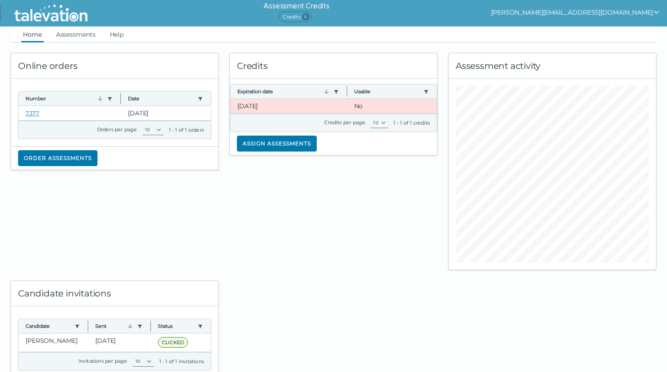
click at [605, 11] on button "[PERSON_NAME][EMAIL_ADDRESS][DOMAIN_NAME]" at bounding box center [575, 12] width 169 height 11
click at [501, 27] on ul "Home Assessments Help" at bounding box center [334, 34] width 646 height 16
click at [45, 45] on div "Online orders Number Use left or right key to resize the column Date Use left o…" at bounding box center [114, 155] width 219 height 227
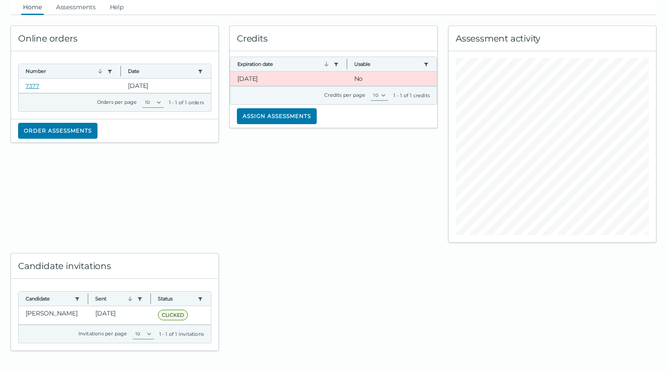
scroll to position [27, 0]
click at [58, 317] on clr-dg-cell "[PERSON_NAME]" at bounding box center [54, 315] width 70 height 18
click at [58, 317] on clr-dg-cell "Iu, Wayne" at bounding box center [54, 315] width 70 height 18
click at [56, 312] on clr-dg-cell "Iu, Wayne" at bounding box center [54, 315] width 70 height 18
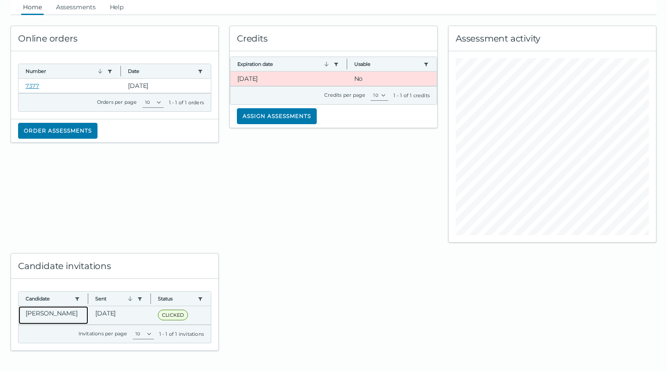
click at [58, 316] on clr-dg-cell "Iu, Wayne" at bounding box center [54, 315] width 70 height 18
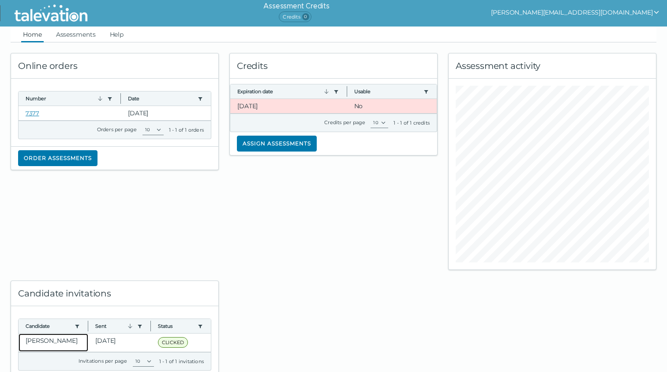
scroll to position [0, 0]
click at [97, 35] on link "Assessments" at bounding box center [75, 34] width 43 height 16
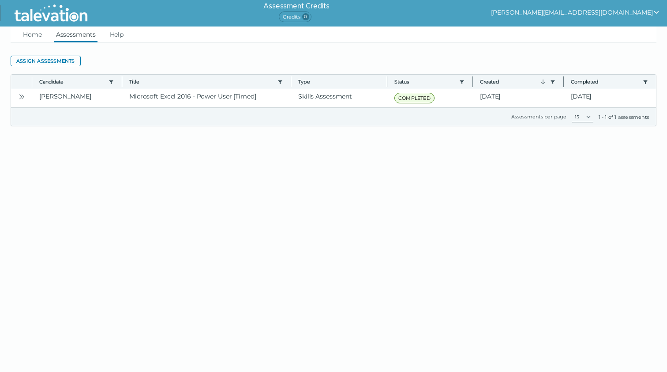
click at [620, 18] on app-user-actions "[PERSON_NAME][EMAIL_ADDRESS][DOMAIN_NAME]" at bounding box center [579, 13] width 176 height 26
click at [620, 13] on button "[PERSON_NAME][EMAIL_ADDRESS][DOMAIN_NAME]" at bounding box center [575, 12] width 169 height 11
click at [555, 24] on div "Assessment Credits Credits 0 [PERSON_NAME][EMAIL_ADDRESS][DOMAIN_NAME] Sign out" at bounding box center [384, 13] width 565 height 26
